Goal: Task Accomplishment & Management: Manage account settings

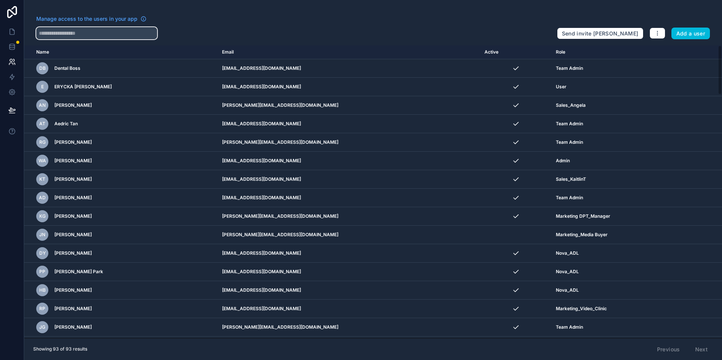
click at [110, 35] on input "text" at bounding box center [96, 33] width 121 height 12
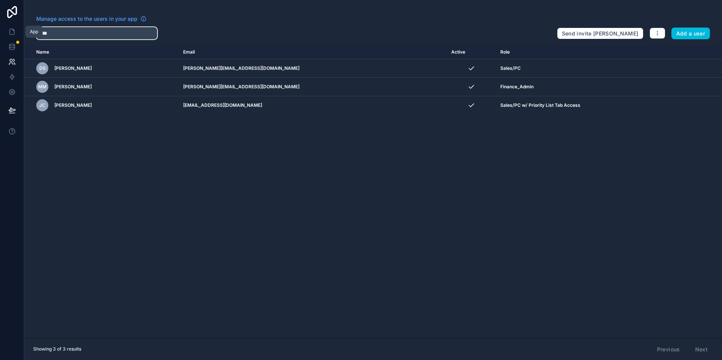
type input "****"
click at [16, 34] on link at bounding box center [12, 31] width 24 height 15
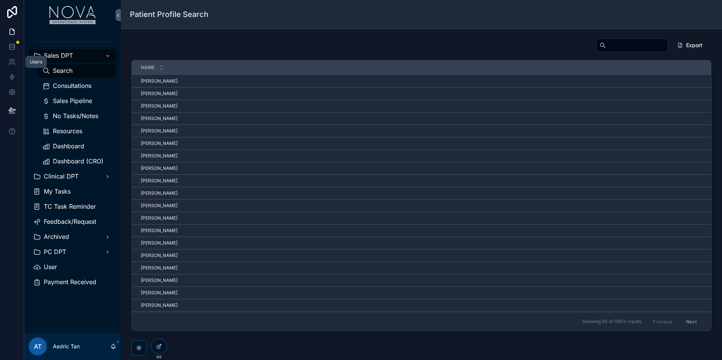
click at [15, 58] on icon at bounding box center [12, 62] width 8 height 8
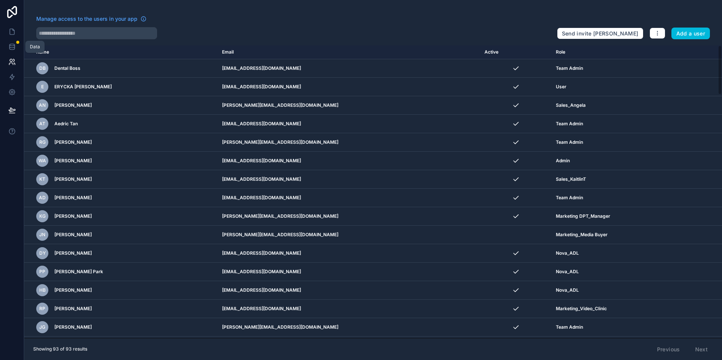
click at [15, 51] on link at bounding box center [12, 46] width 24 height 15
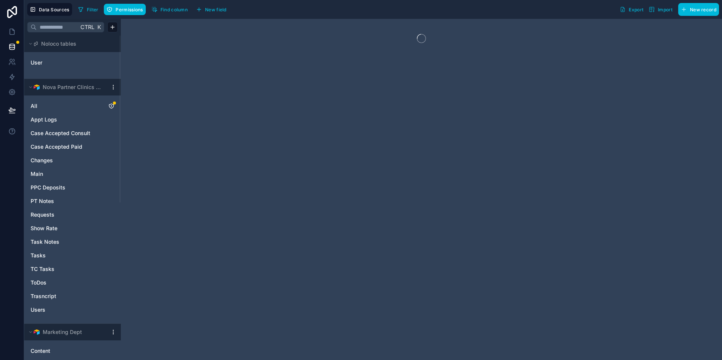
click at [112, 106] on icon "All" at bounding box center [111, 106] width 6 height 6
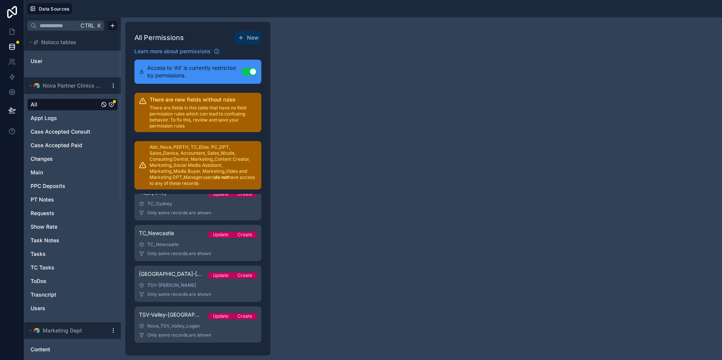
scroll to position [1350, 0]
click at [168, 276] on span "Sales/PC w/ Priority List Tab Access" at bounding box center [170, 274] width 63 height 8
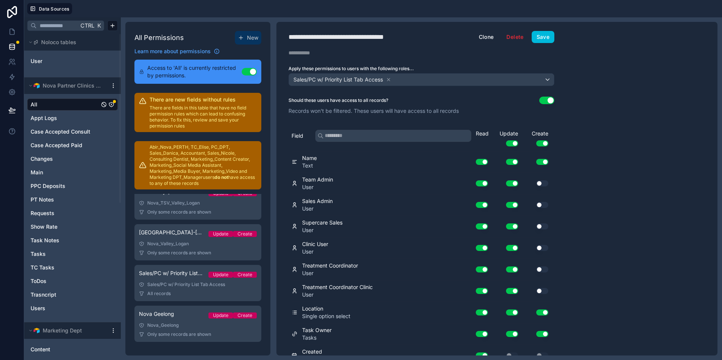
click at [348, 129] on div "Field Read Update Use setting Create Use setting" at bounding box center [422, 138] width 260 height 26
click at [348, 132] on input "text" at bounding box center [393, 136] width 156 height 12
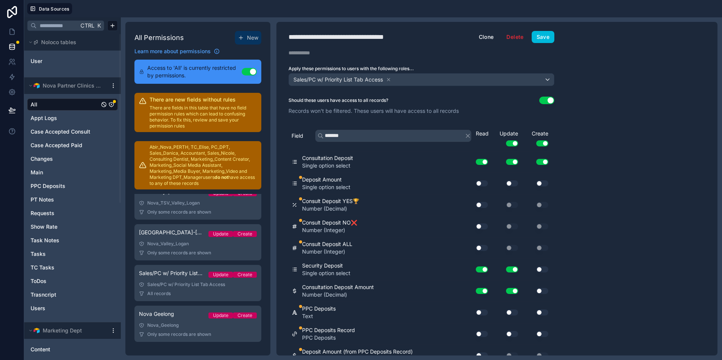
click at [348, 185] on button "Use setting" at bounding box center [512, 184] width 12 height 6
click at [348, 181] on button "Use setting" at bounding box center [482, 184] width 12 height 6
click at [348, 203] on button "Use setting" at bounding box center [482, 205] width 12 height 6
drag, startPoint x: 486, startPoint y: 220, endPoint x: 484, endPoint y: 231, distance: 11.6
click at [348, 222] on div "Consult Deposit NO❌ Number (Integer) Use setting Use setting Use setting" at bounding box center [422, 227] width 260 height 22
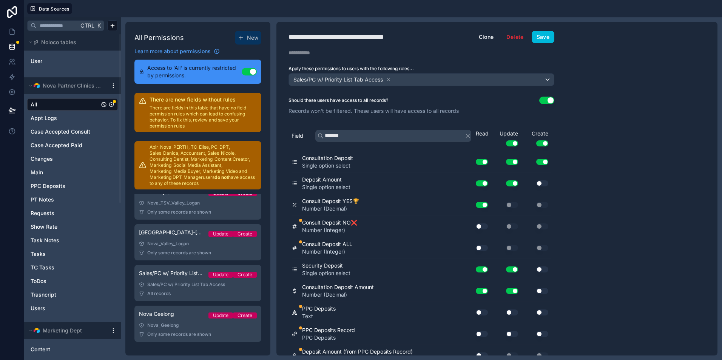
click at [348, 231] on div "Use setting" at bounding box center [479, 227] width 24 height 12
click at [348, 249] on button "Use setting" at bounding box center [482, 248] width 12 height 6
click at [348, 226] on button "Use setting" at bounding box center [482, 227] width 12 height 6
drag, startPoint x: 363, startPoint y: 133, endPoint x: 300, endPoint y: 138, distance: 62.6
click at [300, 138] on div "Field *******" at bounding box center [384, 136] width 184 height 12
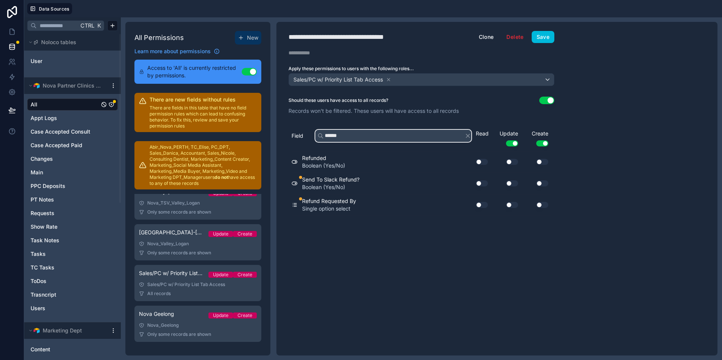
type input "******"
click at [348, 186] on div "Use setting" at bounding box center [477, 184] width 21 height 6
click at [348, 185] on button "Use setting" at bounding box center [482, 184] width 12 height 6
click at [348, 189] on div "Use setting" at bounding box center [506, 184] width 30 height 12
click at [348, 187] on div "Use setting" at bounding box center [506, 184] width 30 height 12
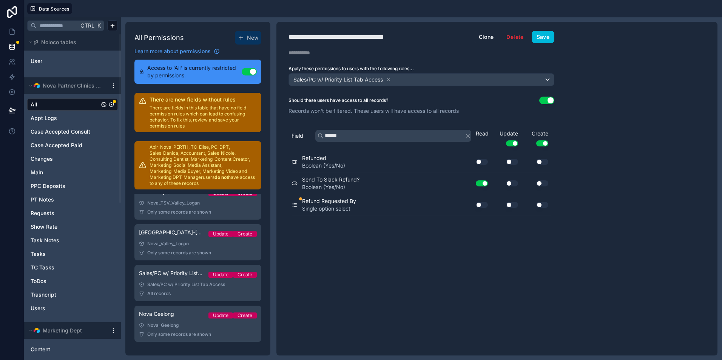
click at [348, 186] on button "Use setting" at bounding box center [512, 184] width 12 height 6
click at [348, 205] on button "Use setting" at bounding box center [512, 205] width 12 height 6
click at [348, 204] on button "Use setting" at bounding box center [482, 205] width 12 height 6
click at [348, 165] on div "Use setting" at bounding box center [479, 162] width 24 height 12
click at [348, 162] on button "Use setting" at bounding box center [482, 162] width 12 height 6
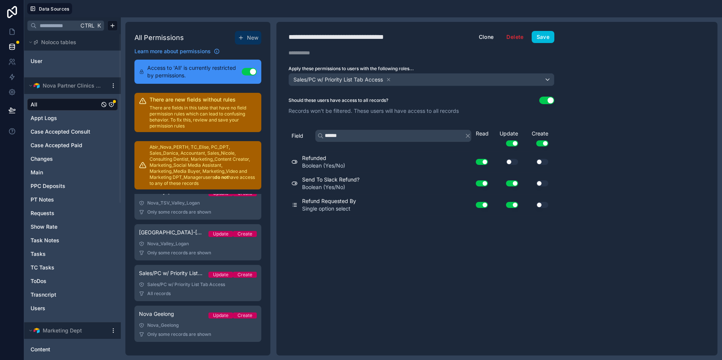
click at [348, 161] on button "Use setting" at bounding box center [512, 162] width 12 height 6
click at [348, 39] on button "Save" at bounding box center [543, 37] width 23 height 12
